Goal: Navigation & Orientation: Find specific page/section

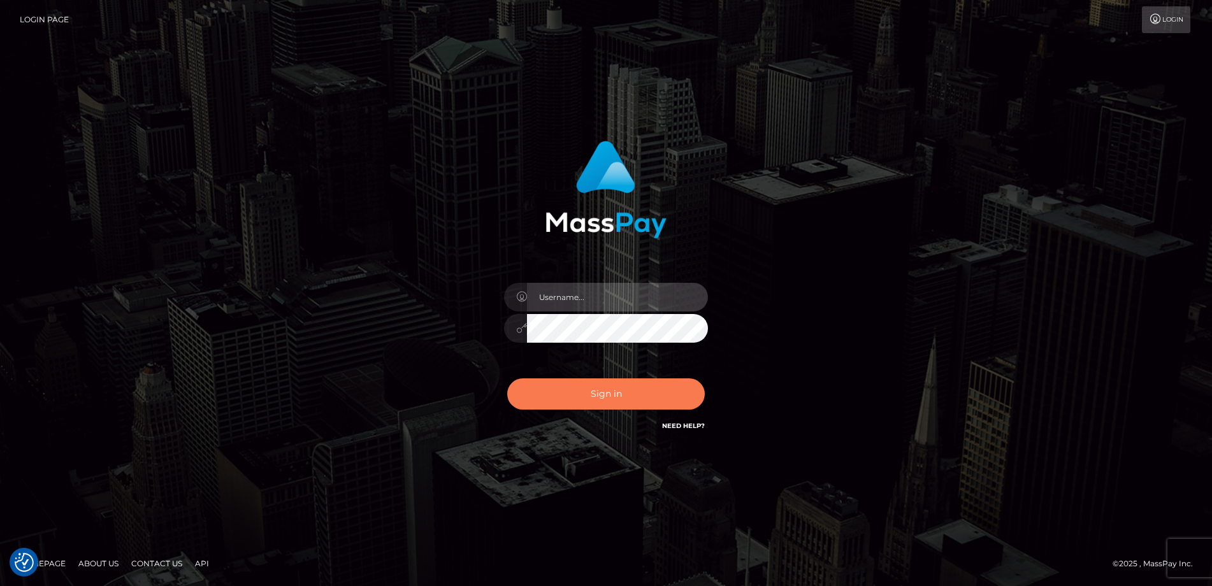
type input "Amy.Springer2"
click at [552, 396] on button "Sign in" at bounding box center [606, 393] width 198 height 31
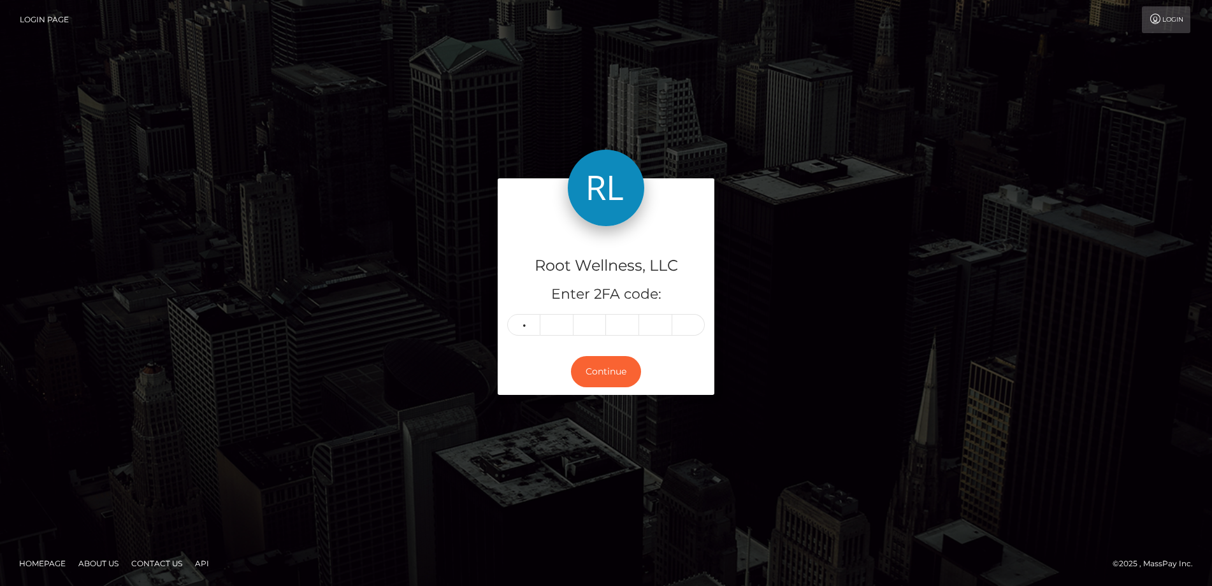
type input "6"
type input "2"
type input "1"
type input "6"
type input "1"
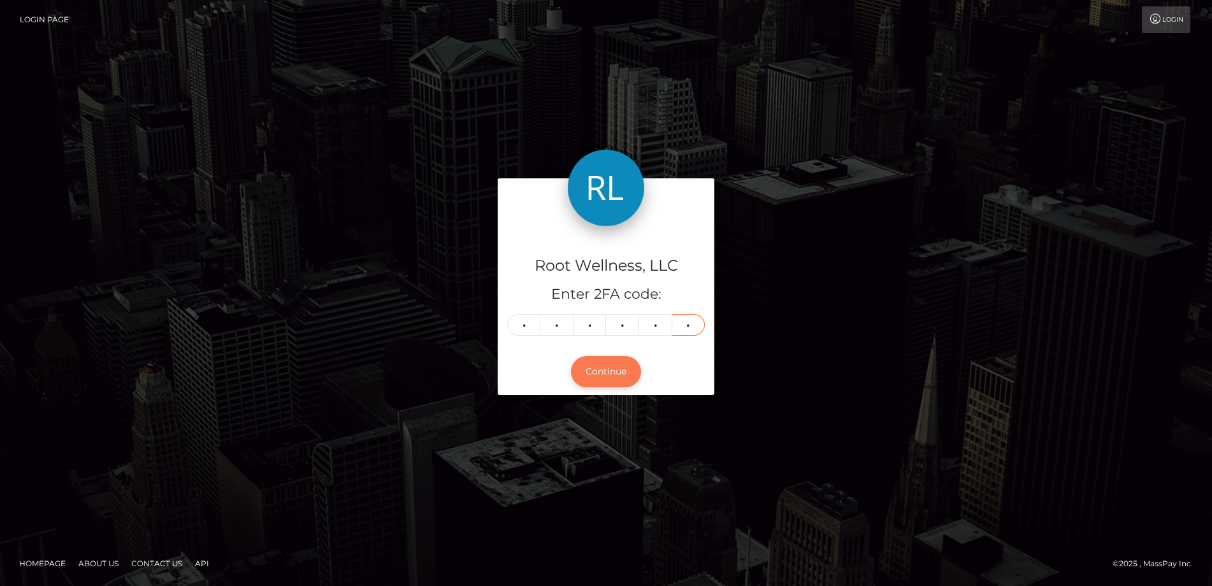
type input "9"
click at [598, 379] on button "Continue" at bounding box center [606, 371] width 70 height 31
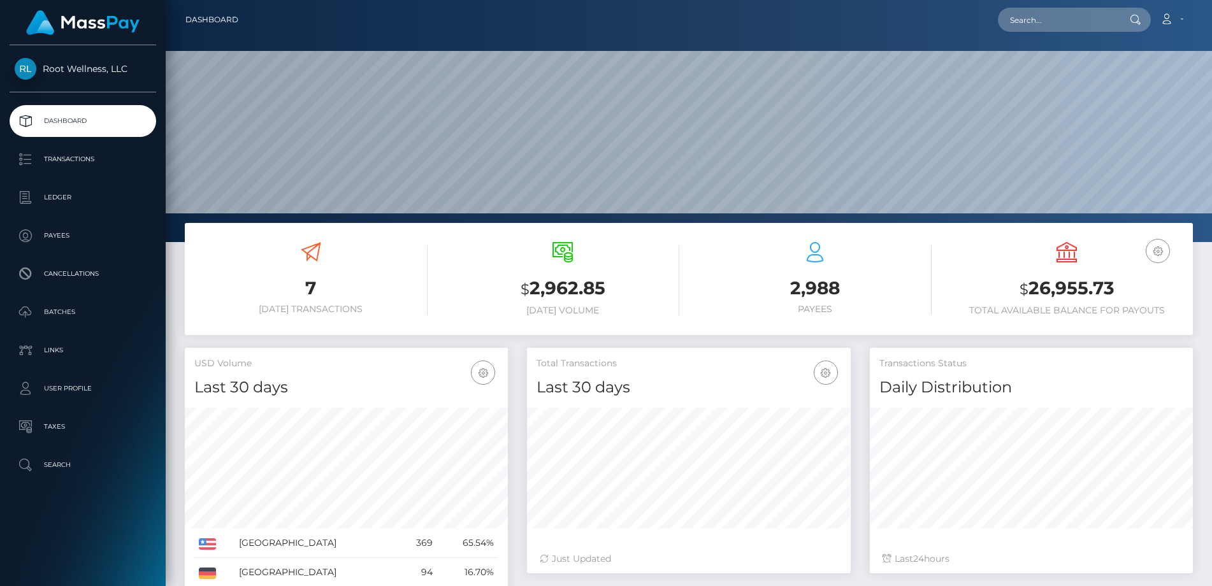
scroll to position [226, 324]
click at [73, 309] on p "Batches" at bounding box center [83, 312] width 136 height 19
